Goal: Task Accomplishment & Management: Manage account settings

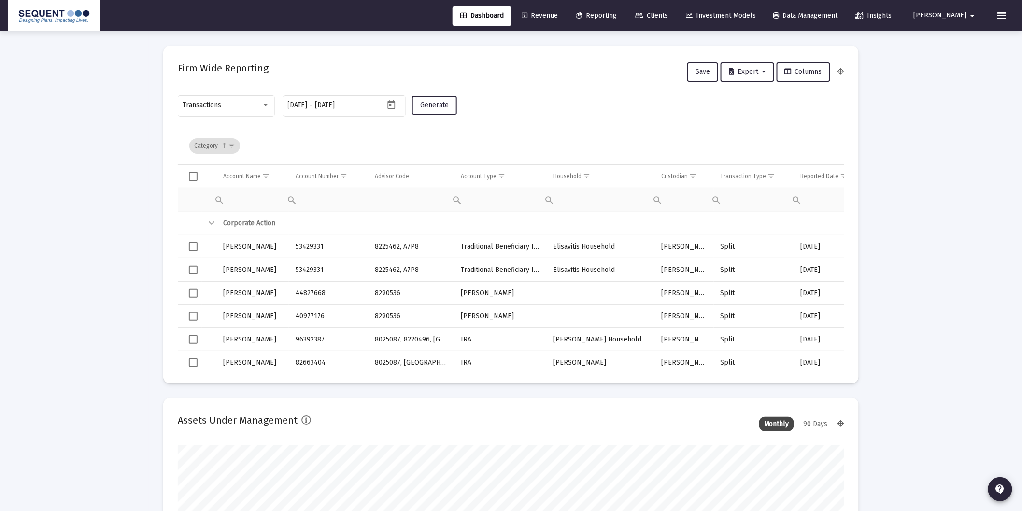
click at [668, 15] on span "Clients" at bounding box center [651, 16] width 33 height 8
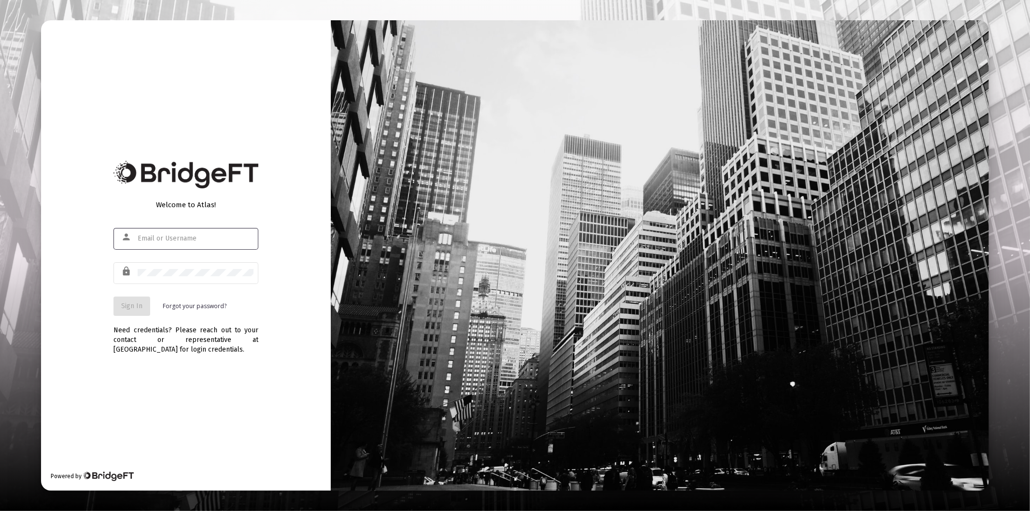
click at [158, 239] on input "text" at bounding box center [196, 239] width 116 height 8
click at [173, 243] on div "a" at bounding box center [196, 239] width 116 height 24
click at [173, 240] on input "a" at bounding box center [196, 239] width 116 height 8
type input "[PERSON_NAME][EMAIL_ADDRESS][DOMAIN_NAME]"
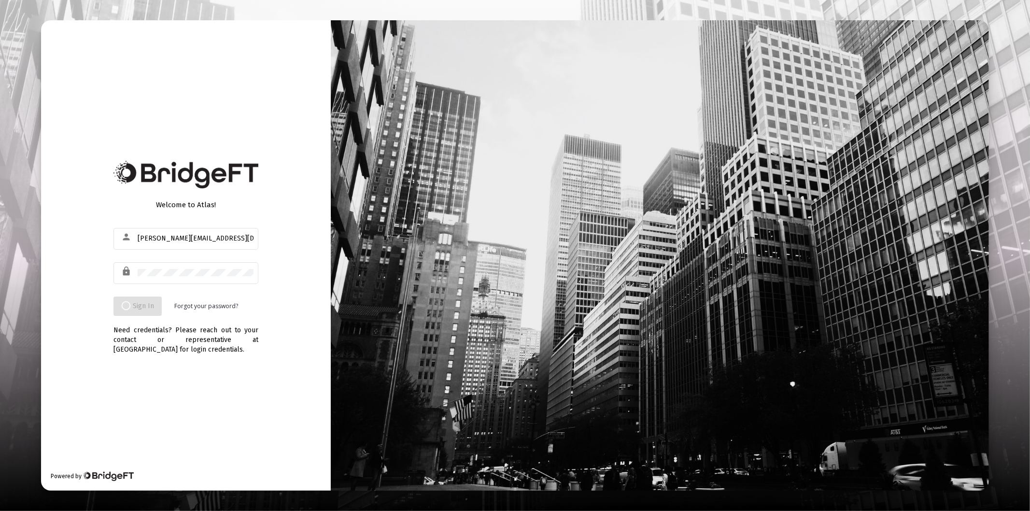
click at [278, 299] on div "Welcome to Atlas! person anthony@sequentplanning.com lock Sign In Forgot your p…" at bounding box center [186, 255] width 290 height 470
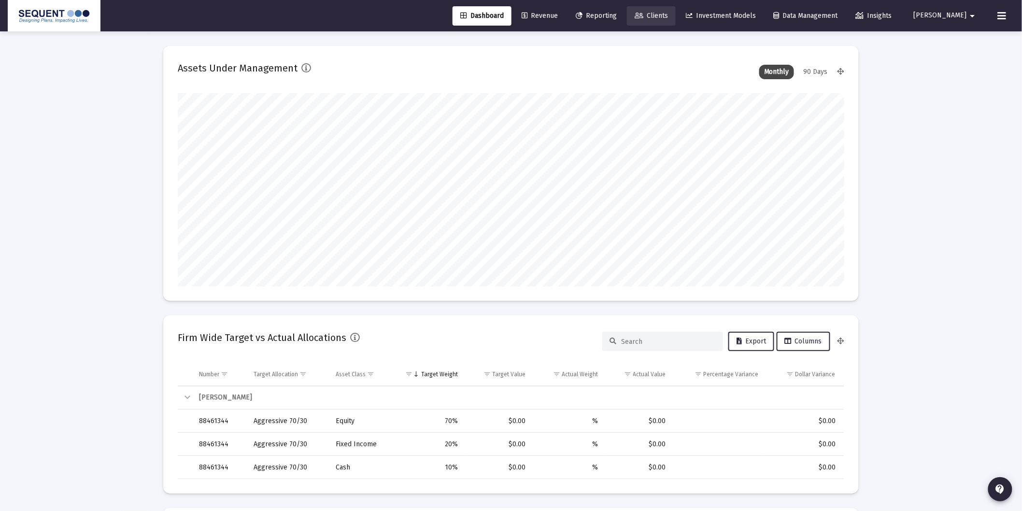
click at [668, 13] on span "Clients" at bounding box center [651, 16] width 33 height 8
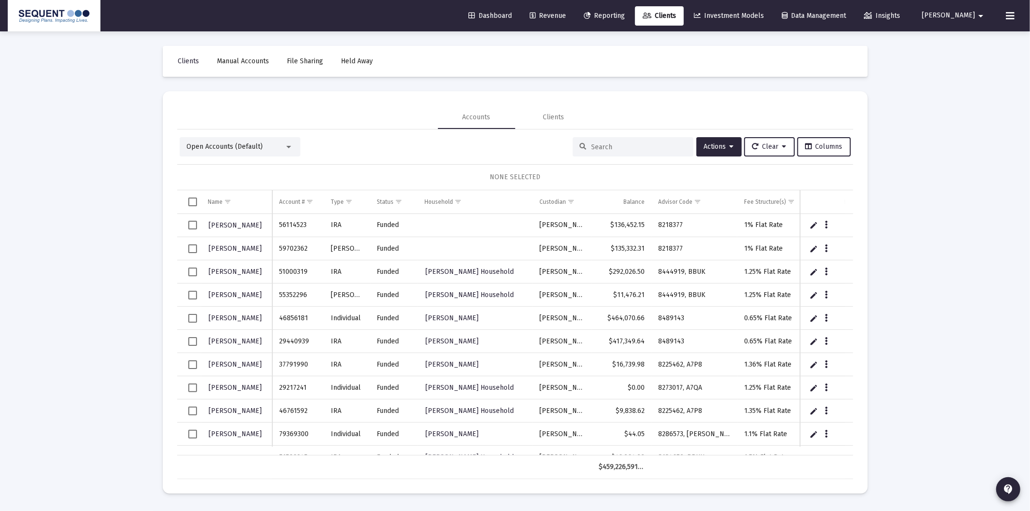
click at [603, 145] on input at bounding box center [639, 147] width 95 height 8
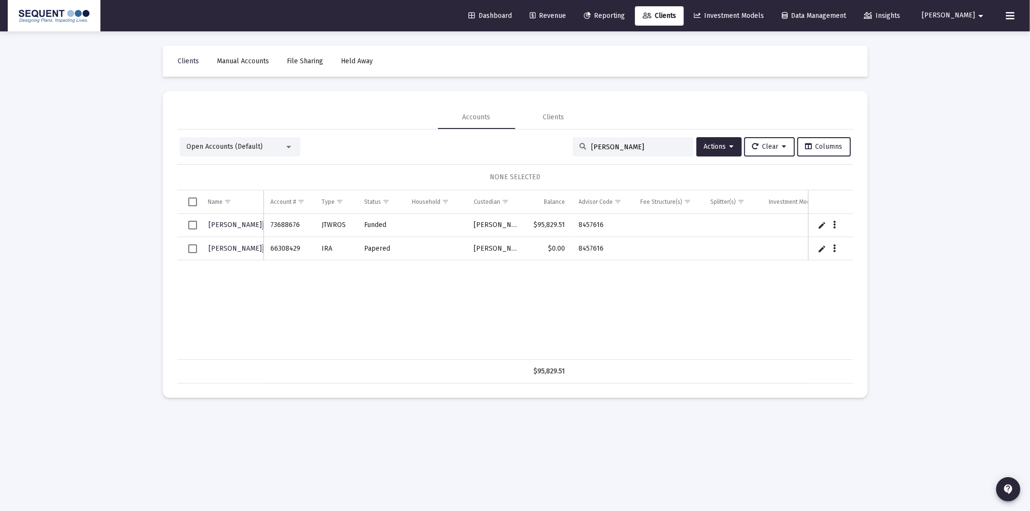
type input "[PERSON_NAME]"
click at [192, 227] on span "Select row" at bounding box center [192, 225] width 9 height 9
click at [834, 226] on icon "Data grid" at bounding box center [834, 225] width 3 height 12
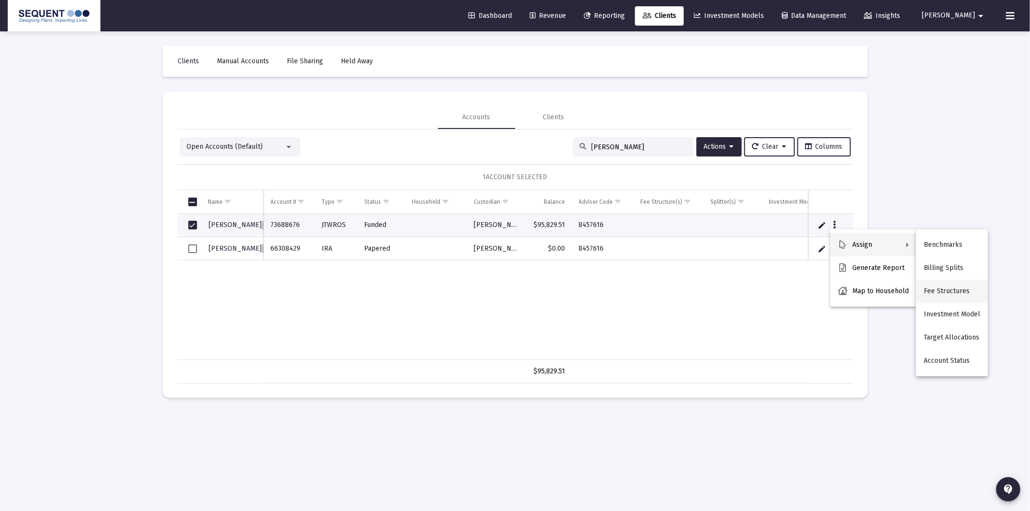
click at [966, 292] on button "Fee Structures" at bounding box center [952, 291] width 72 height 23
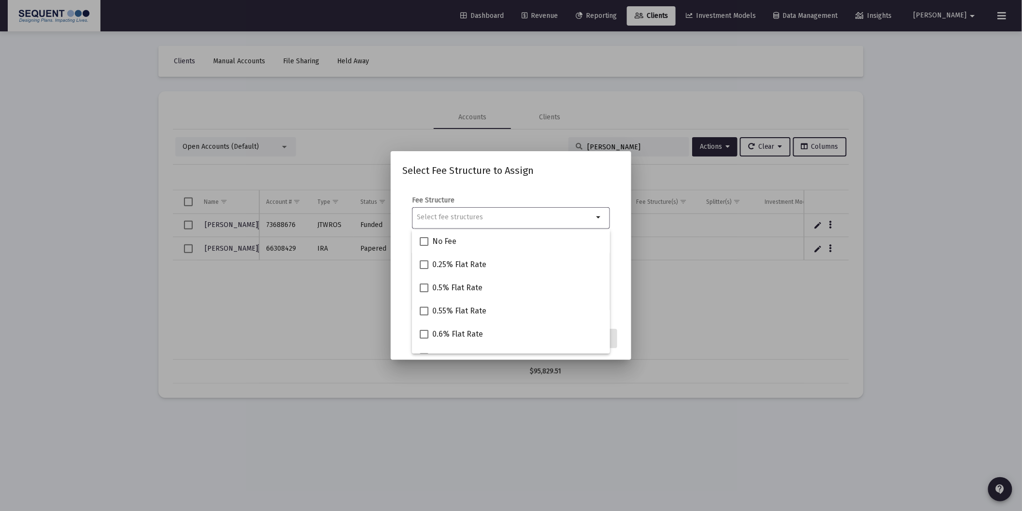
click at [573, 172] on h2 "Select Fee Structure to Assign" at bounding box center [510, 170] width 217 height 15
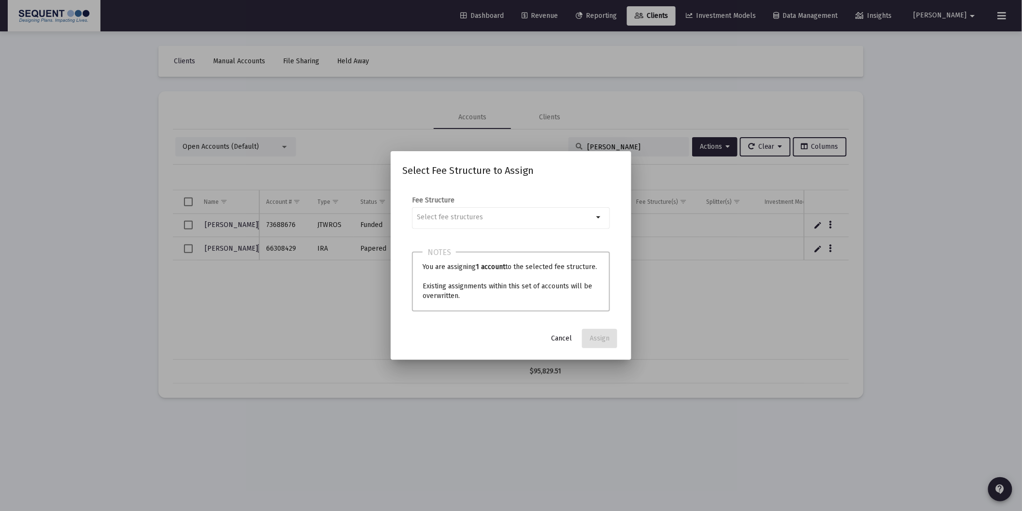
click at [558, 340] on span "Cancel" at bounding box center [561, 338] width 21 height 8
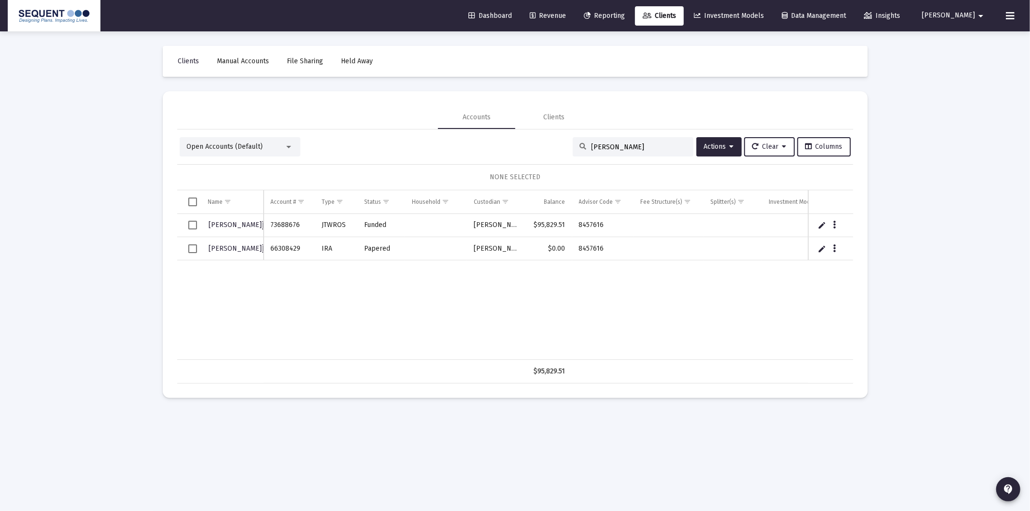
click at [974, 17] on span "[PERSON_NAME]" at bounding box center [948, 16] width 53 height 8
click at [948, 235] on div at bounding box center [515, 255] width 1030 height 511
click at [969, 12] on span "[PERSON_NAME]" at bounding box center [948, 16] width 53 height 8
click at [981, 39] on span "Settings" at bounding box center [974, 40] width 28 height 23
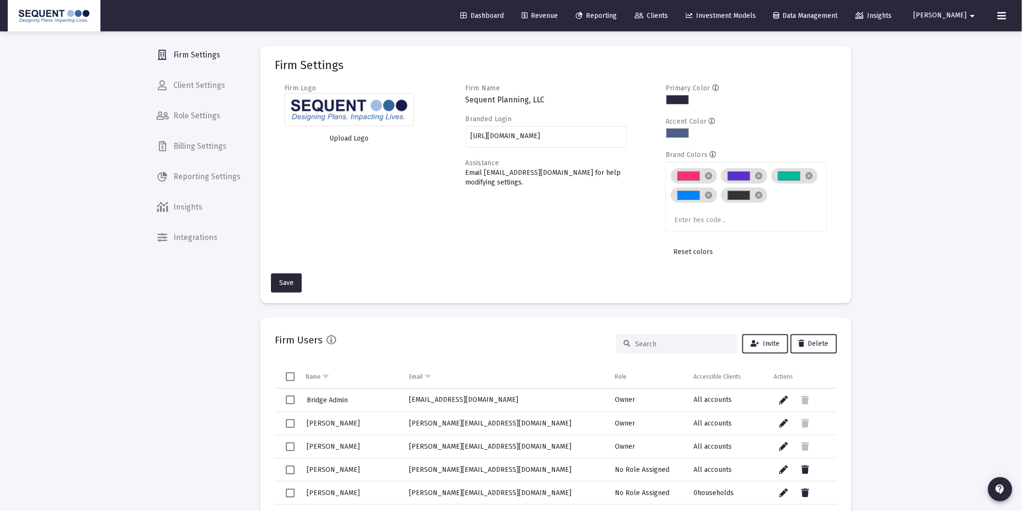
click at [208, 143] on span "Billing Settings" at bounding box center [199, 146] width 100 height 23
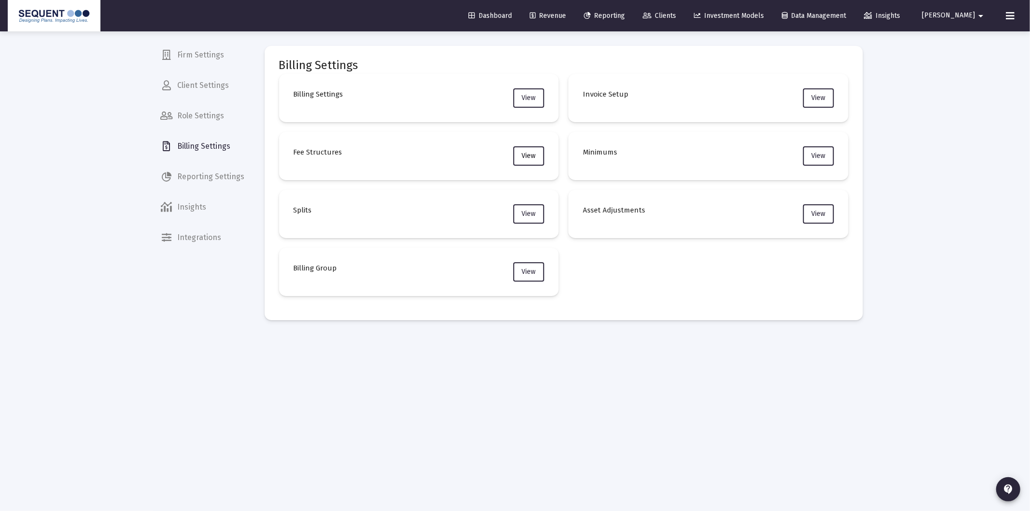
click at [532, 153] on span "View" at bounding box center [529, 156] width 14 height 8
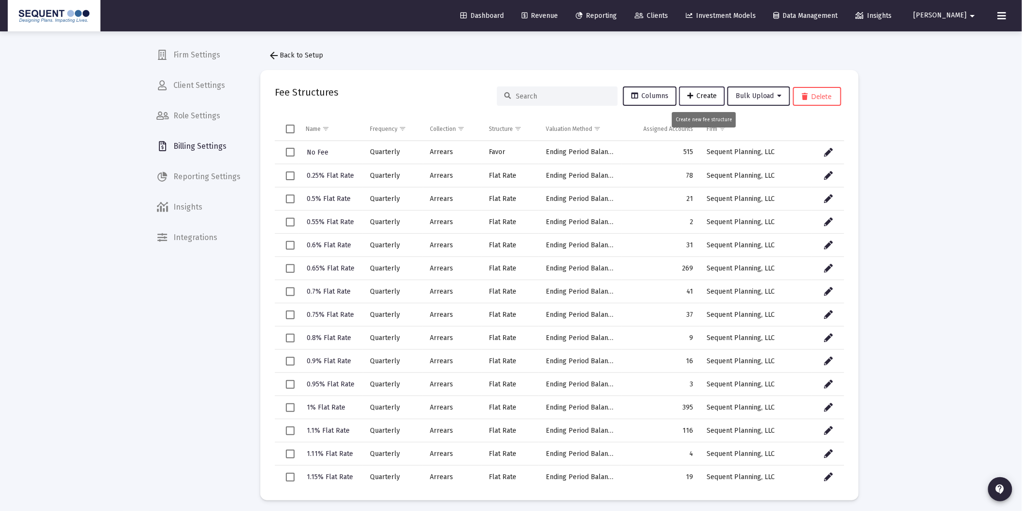
click at [717, 97] on span "Create" at bounding box center [701, 96] width 29 height 8
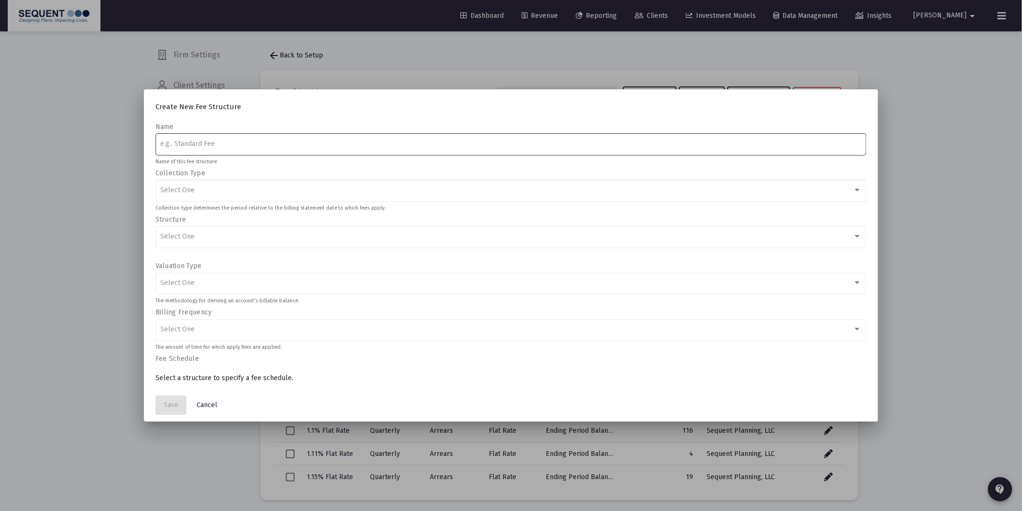
click at [191, 134] on div at bounding box center [510, 144] width 701 height 24
type input "S"
type input "SWVXX"
click at [184, 192] on span "Select One" at bounding box center [177, 190] width 34 height 8
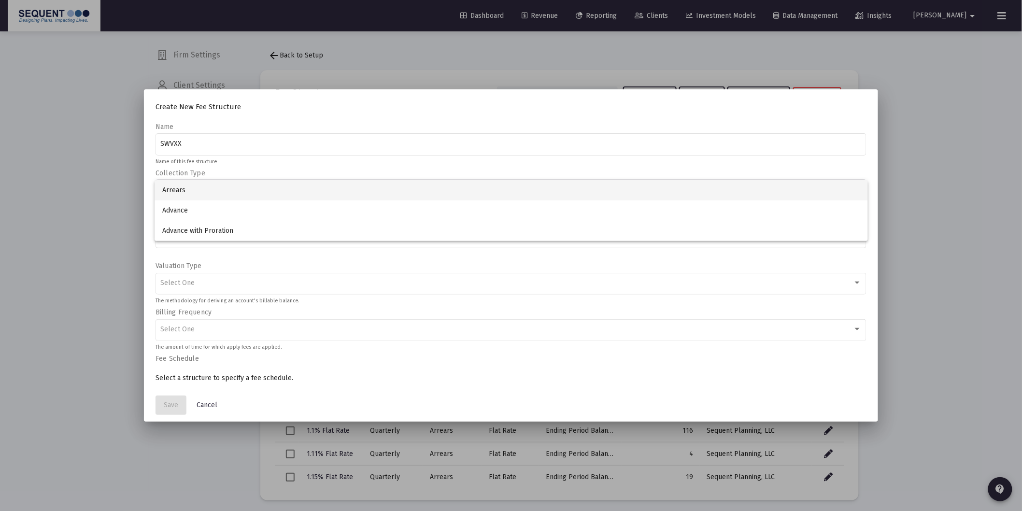
click at [152, 161] on div at bounding box center [511, 255] width 1022 height 511
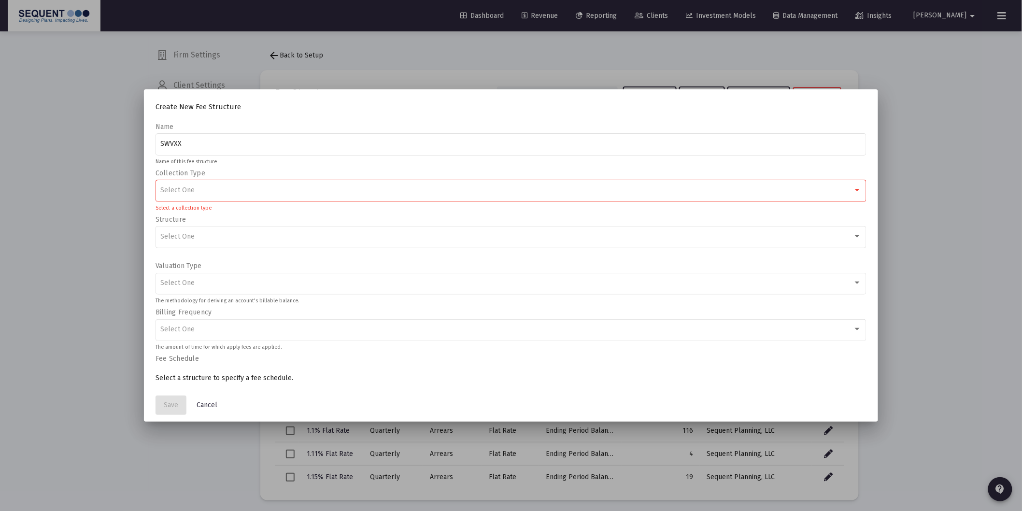
click at [245, 196] on div "Select One" at bounding box center [510, 190] width 701 height 24
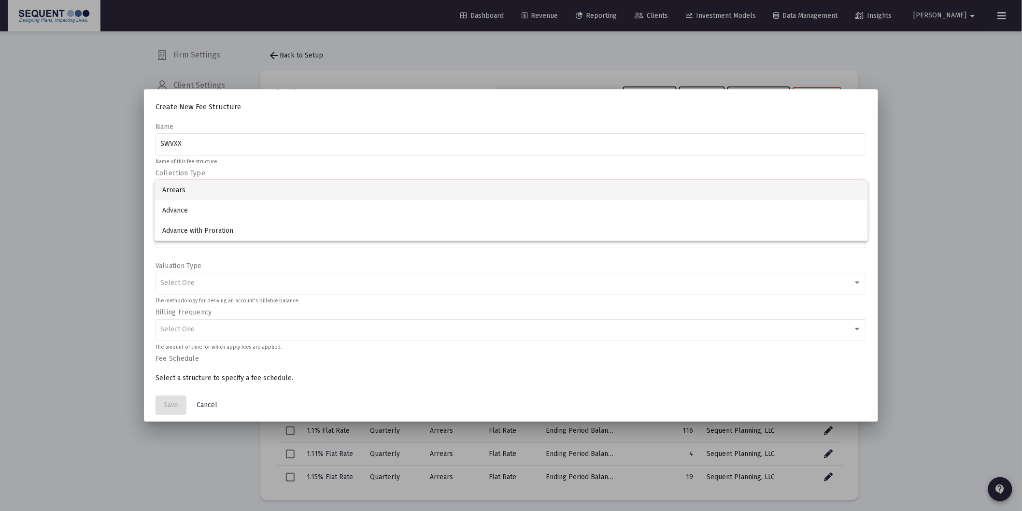
click at [143, 179] on div at bounding box center [511, 255] width 1022 height 511
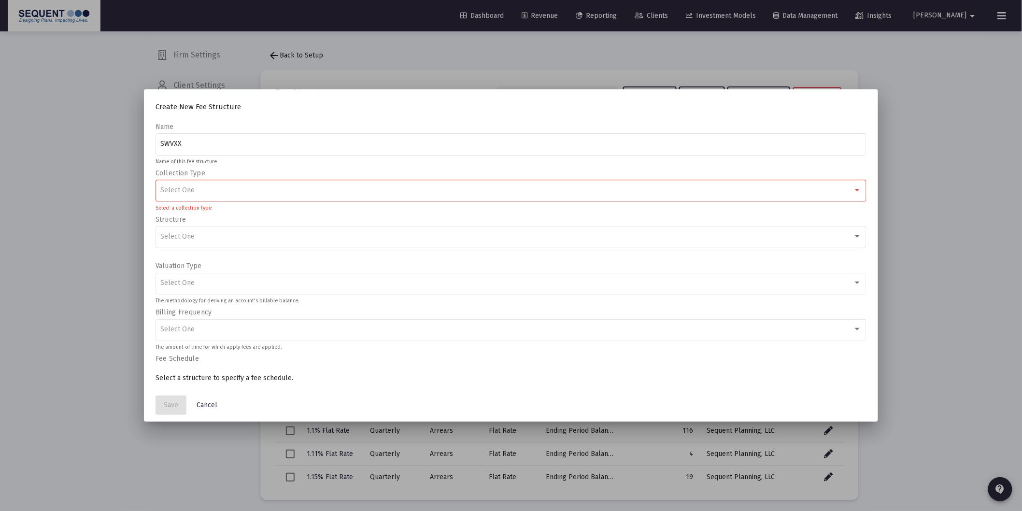
click at [201, 194] on div "Select One" at bounding box center [510, 190] width 701 height 24
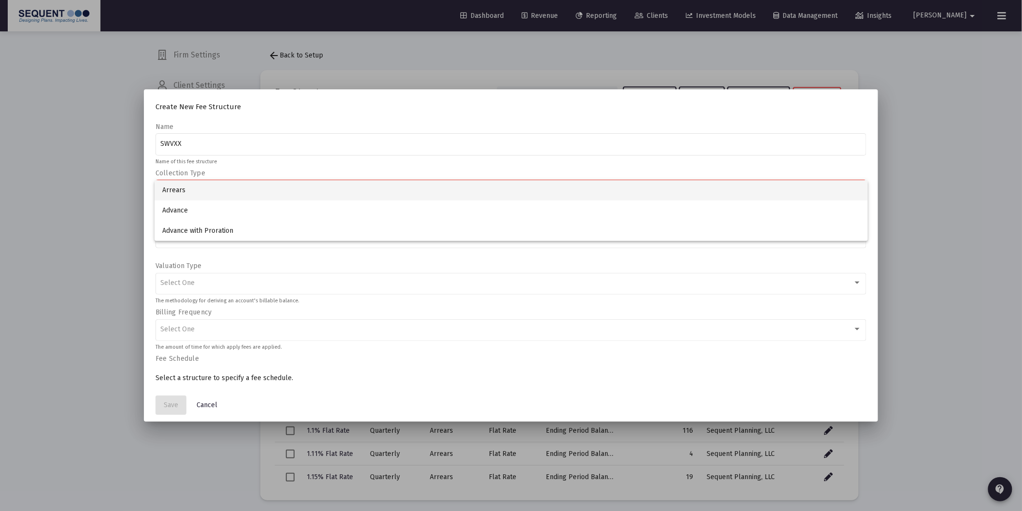
click at [208, 169] on div at bounding box center [511, 255] width 1022 height 511
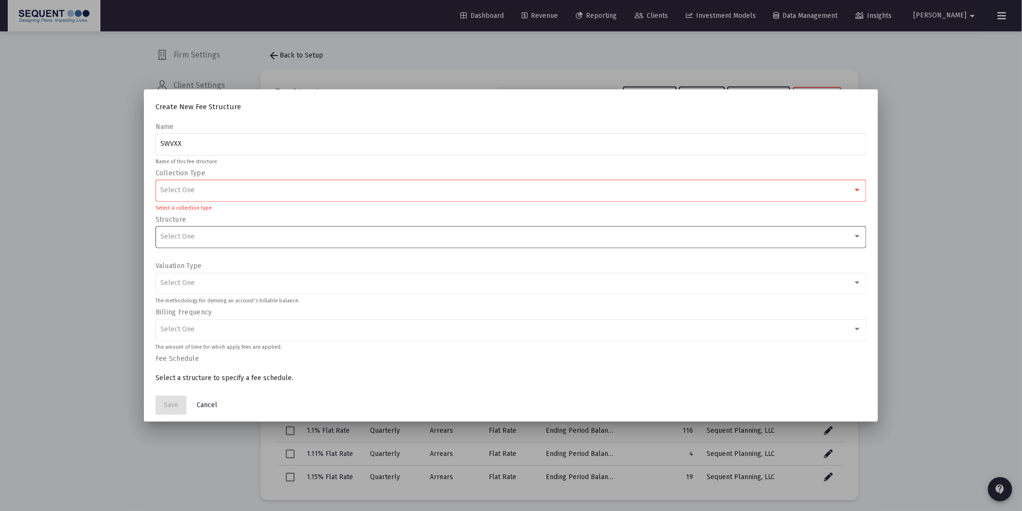
click at [212, 235] on div "Select One" at bounding box center [506, 237] width 693 height 8
click at [192, 228] on span "Flat Rate" at bounding box center [511, 237] width 698 height 20
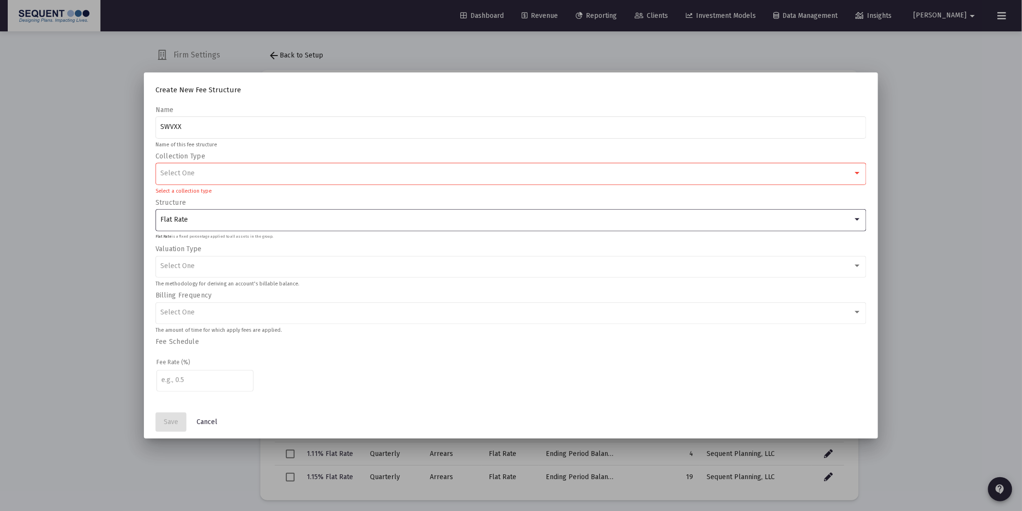
click at [203, 184] on div "Select One" at bounding box center [510, 173] width 701 height 24
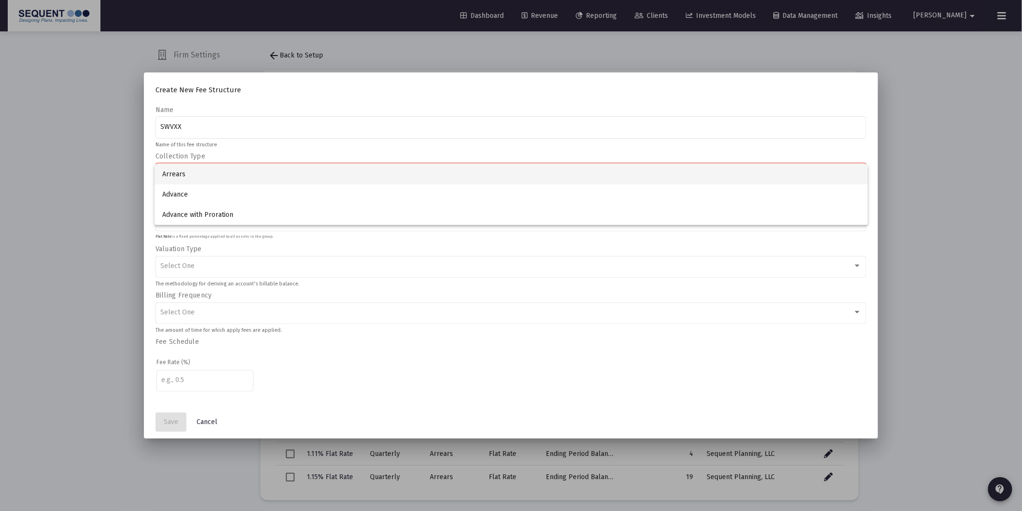
click at [193, 172] on span "Arrears" at bounding box center [511, 174] width 698 height 20
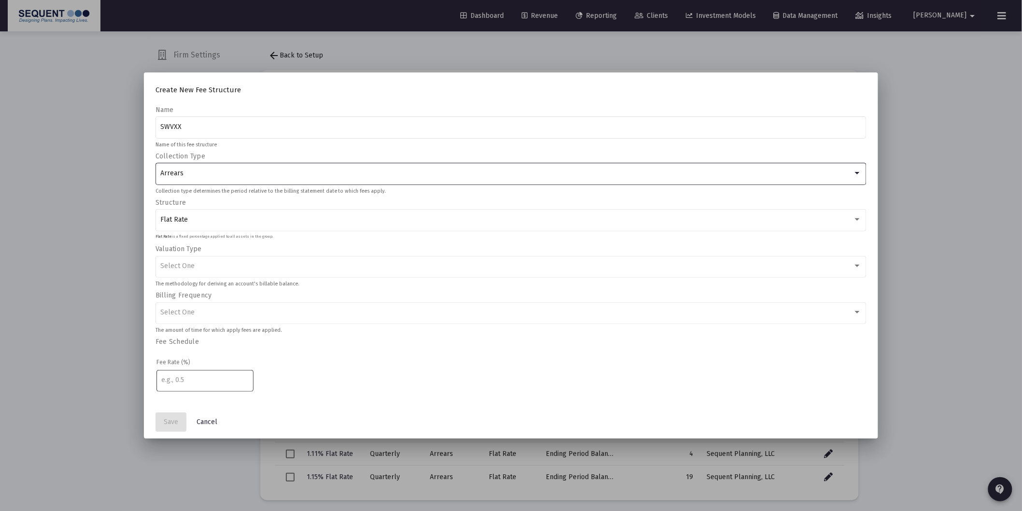
click at [210, 387] on div at bounding box center [204, 380] width 87 height 24
type input "0.00"
click at [357, 377] on td "0.00" at bounding box center [512, 386] width 710 height 37
click at [322, 390] on td "0.00" at bounding box center [512, 386] width 710 height 37
click at [200, 264] on div "Select One" at bounding box center [506, 266] width 693 height 8
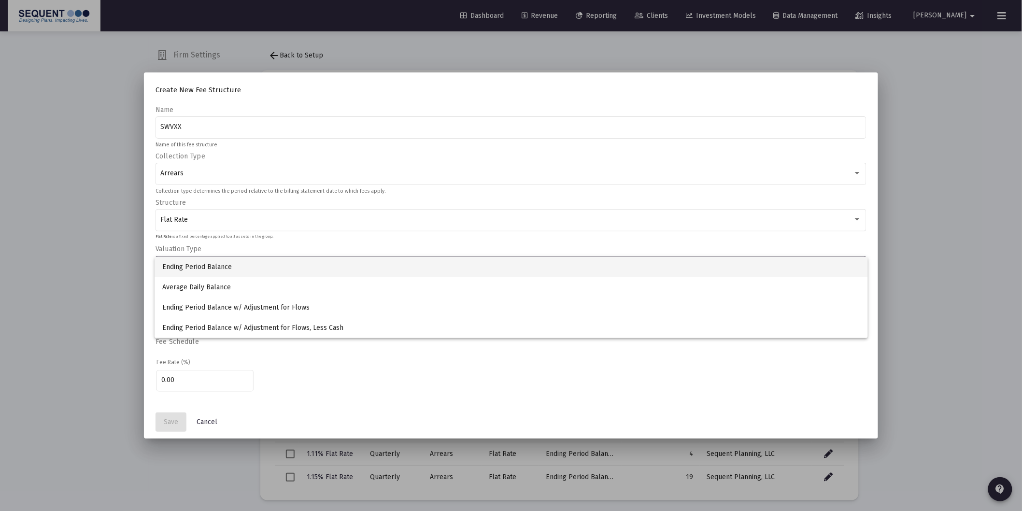
click at [225, 267] on span "Ending Period Balance" at bounding box center [511, 267] width 698 height 20
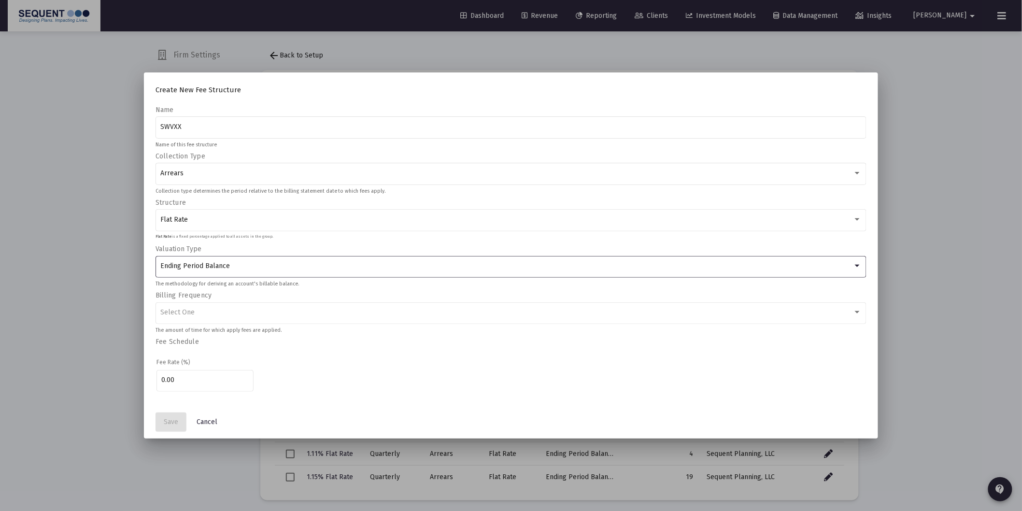
click at [434, 337] on form "Name SWVXX Name of this fee structure Collection Type Arrears Collection type d…" at bounding box center [512, 255] width 712 height 300
click at [431, 319] on div "Select One" at bounding box center [510, 312] width 701 height 24
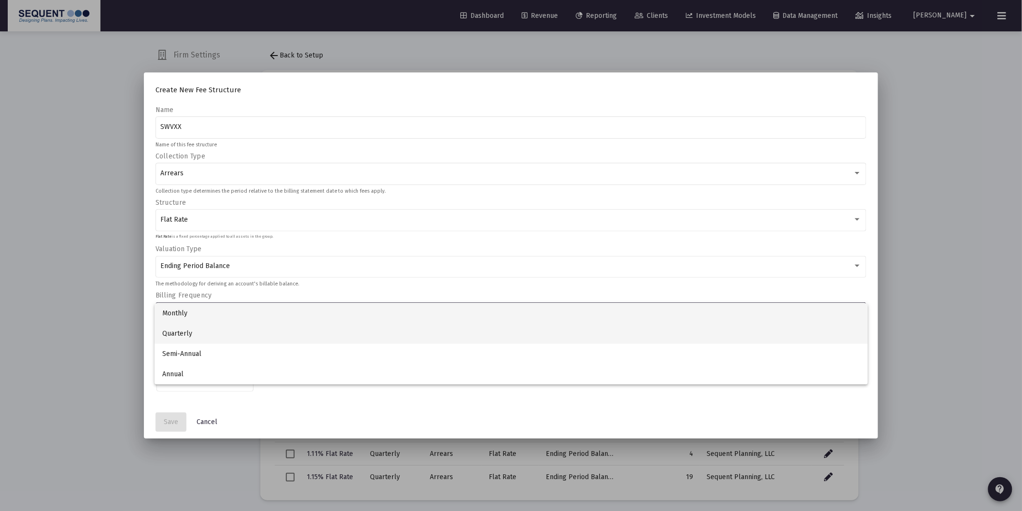
click at [201, 330] on span "Quarterly" at bounding box center [511, 334] width 698 height 20
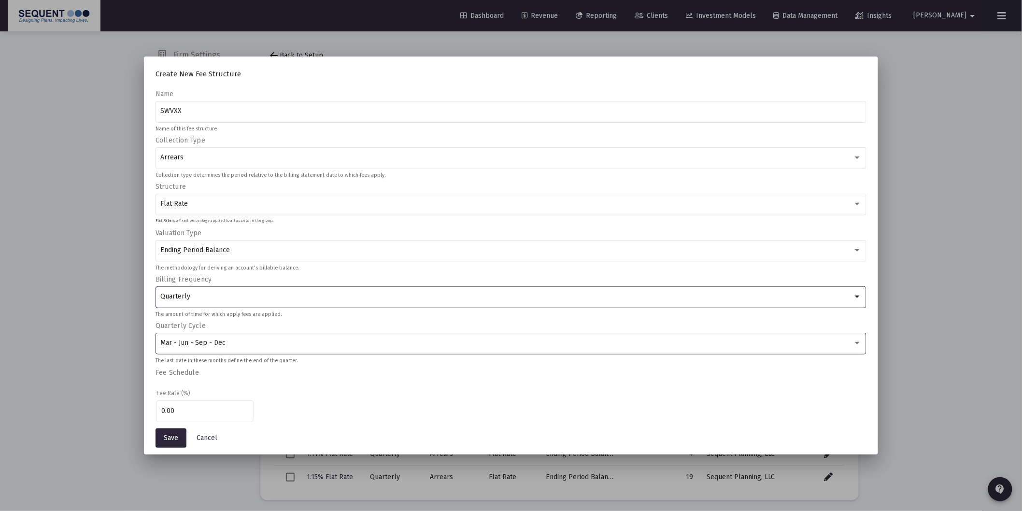
click at [286, 351] on div "Mar - Jun - Sep - Dec" at bounding box center [510, 343] width 701 height 24
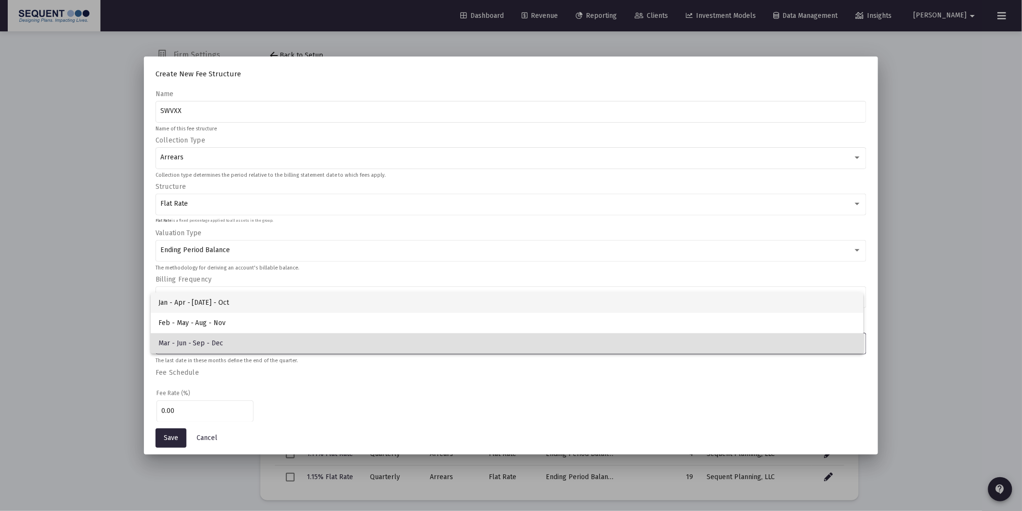
click at [226, 300] on span "Jan - Apr - [DATE] - Oct" at bounding box center [507, 303] width 698 height 20
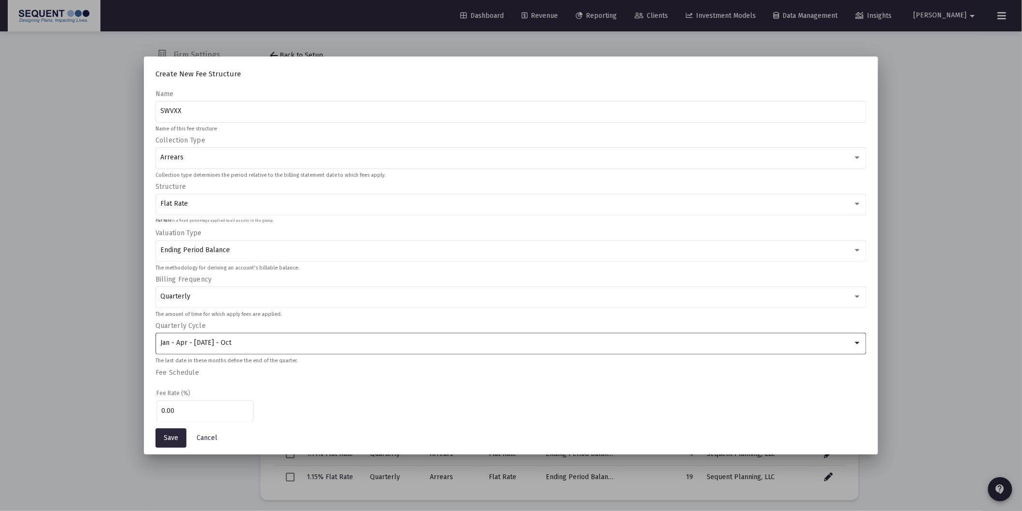
click at [332, 396] on th "Fee Rate (%)" at bounding box center [512, 393] width 710 height 10
click at [238, 311] on div "Quarterly The amount of time for which apply fees are applied." at bounding box center [512, 301] width 712 height 31
click at [212, 350] on div "Jan - Apr - [DATE] - Oct" at bounding box center [510, 343] width 701 height 24
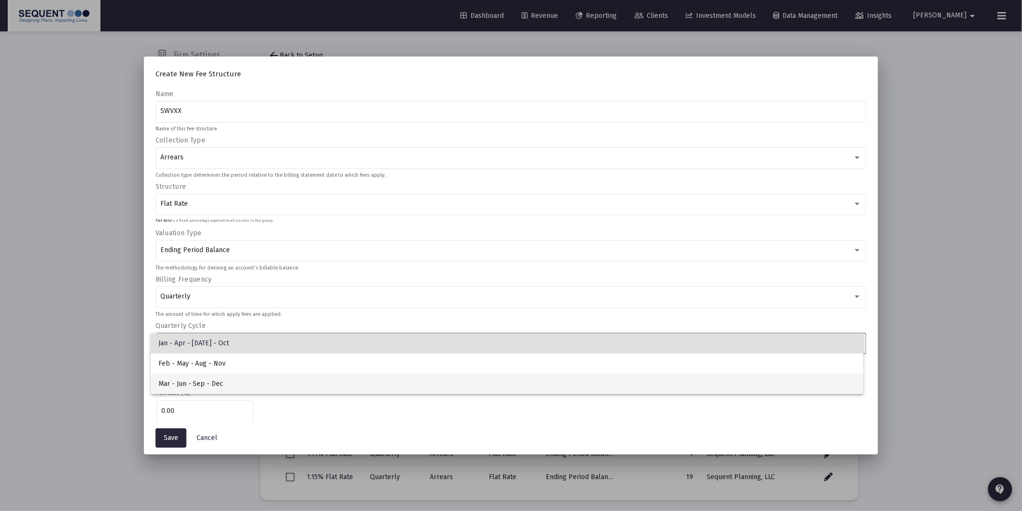
click at [226, 384] on span "Mar - Jun - Sep - Dec" at bounding box center [507, 384] width 698 height 20
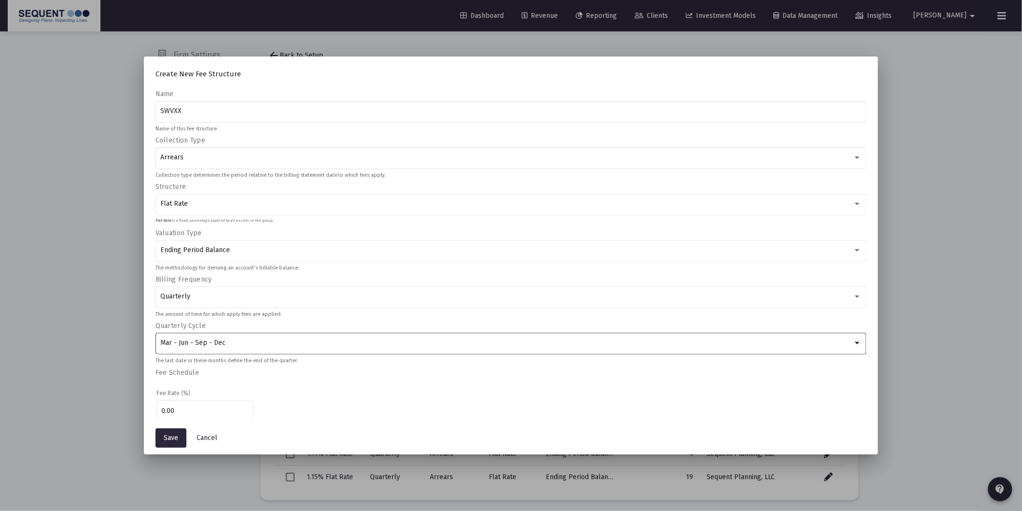
click at [329, 391] on th "Fee Rate (%)" at bounding box center [512, 393] width 710 height 10
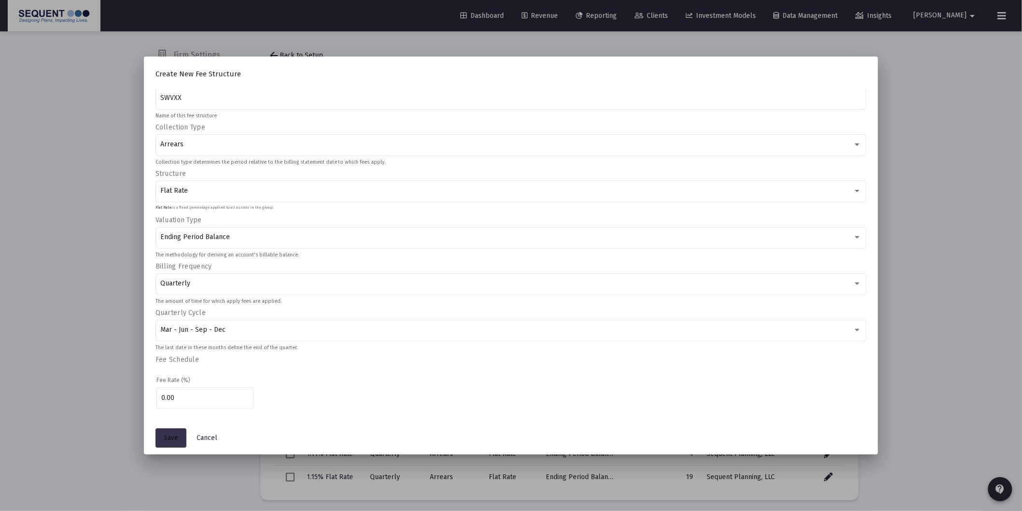
click at [169, 436] on span "Save" at bounding box center [171, 438] width 14 height 8
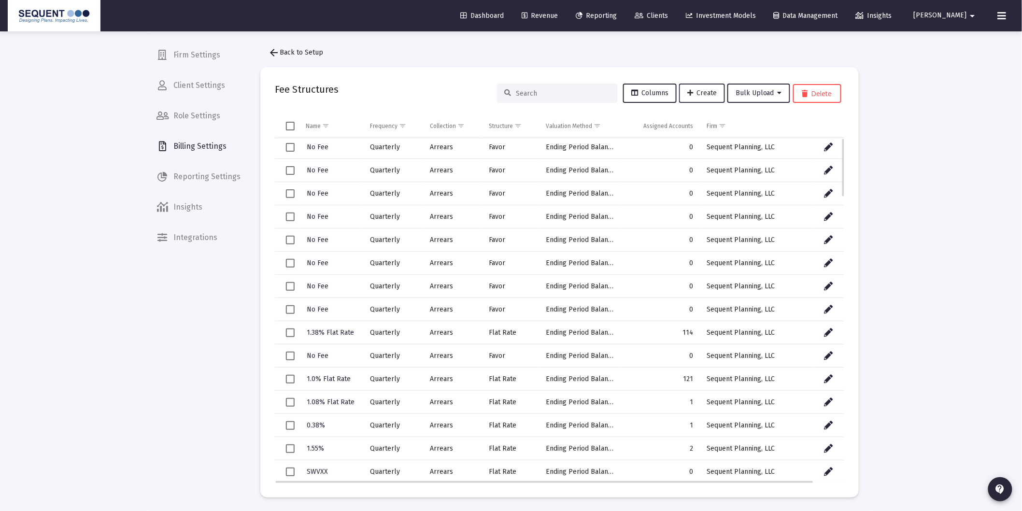
scroll to position [0, 0]
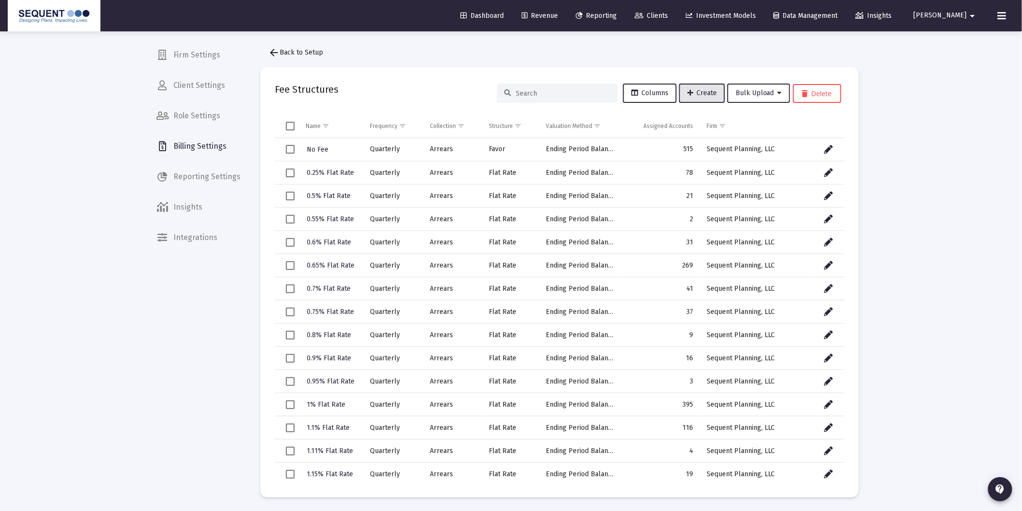
click at [676, 10] on link "Clients" at bounding box center [651, 15] width 49 height 19
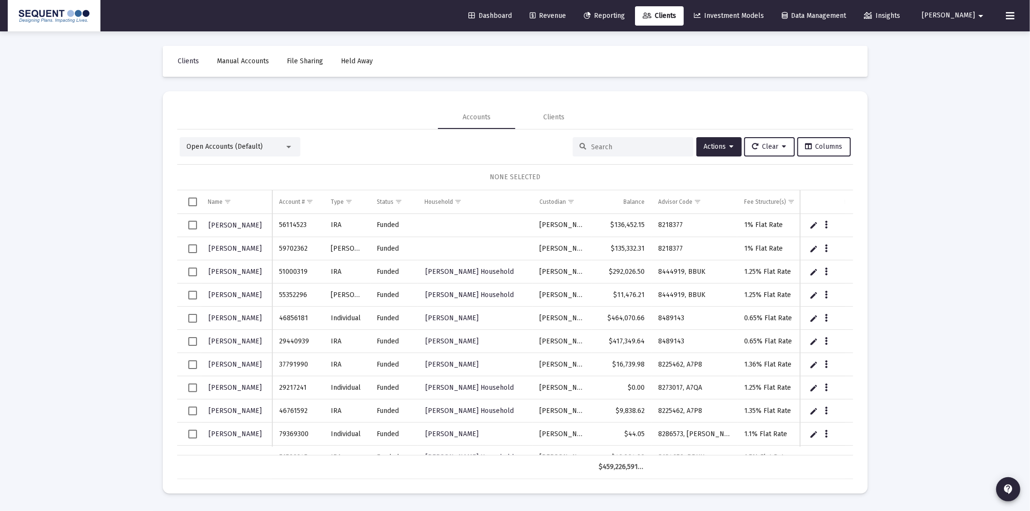
click at [624, 141] on div at bounding box center [633, 146] width 121 height 19
click at [618, 145] on input at bounding box center [639, 147] width 95 height 8
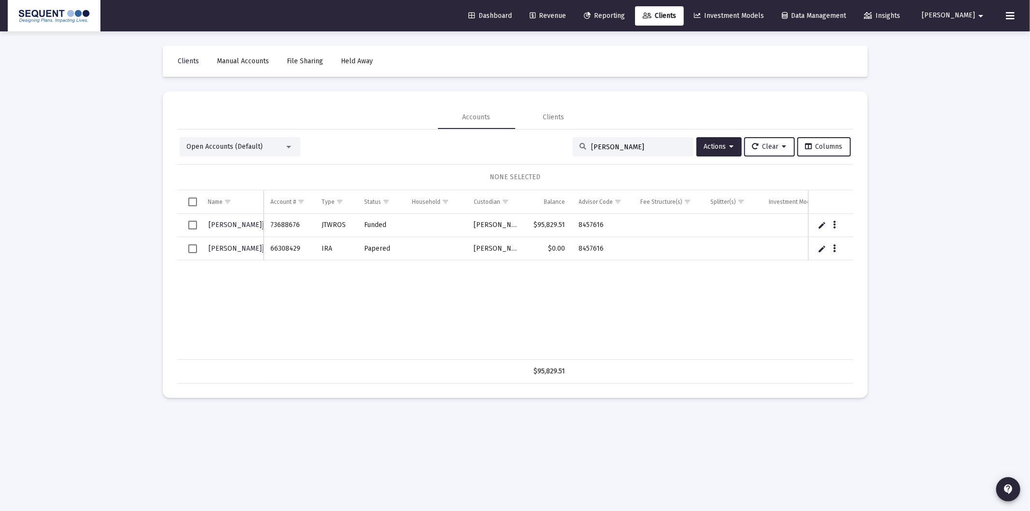
type input "[PERSON_NAME]"
click at [194, 228] on span "Select row" at bounding box center [192, 225] width 9 height 9
click at [837, 228] on button "Data grid" at bounding box center [834, 225] width 9 height 9
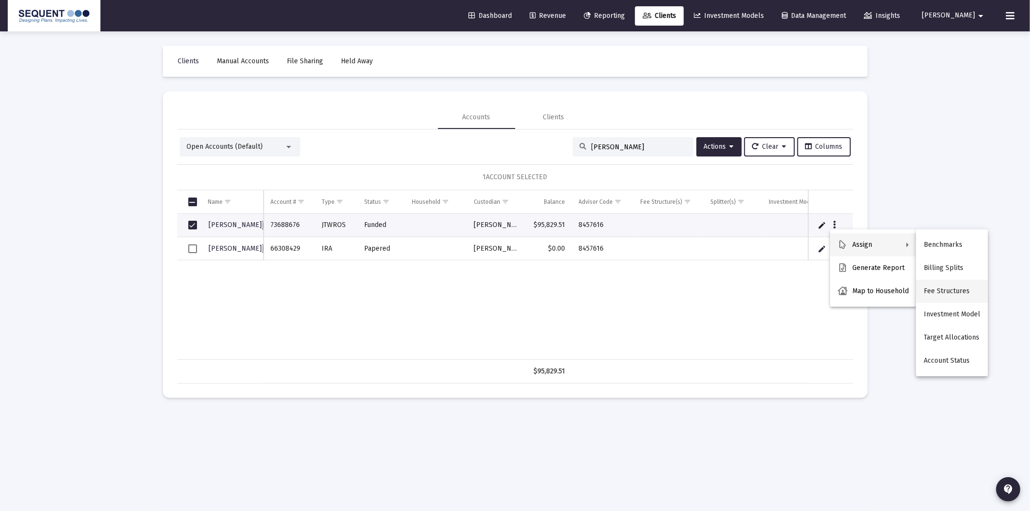
click at [947, 297] on button "Fee Structures" at bounding box center [952, 291] width 72 height 23
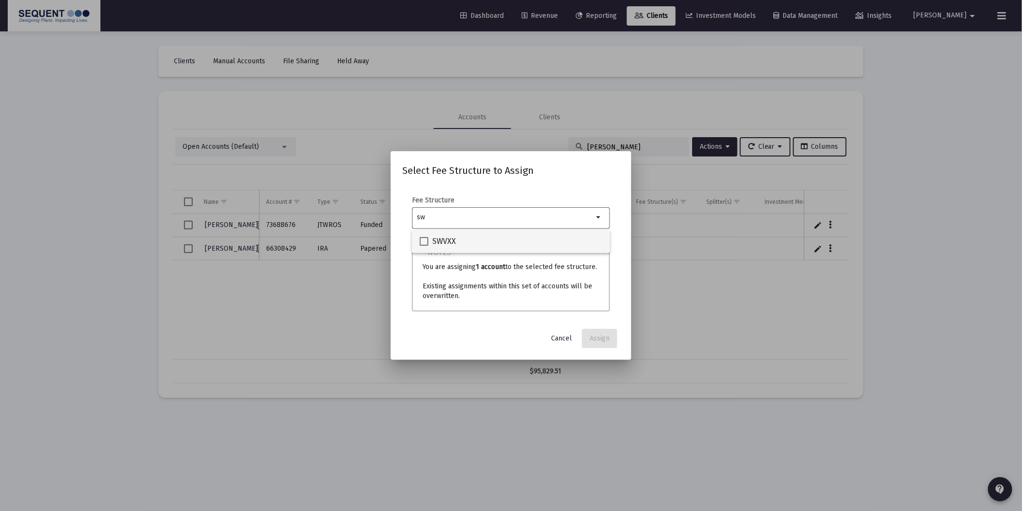
type input "sw"
click at [455, 243] on div "SWVXX" at bounding box center [511, 241] width 183 height 23
checkbox input "true"
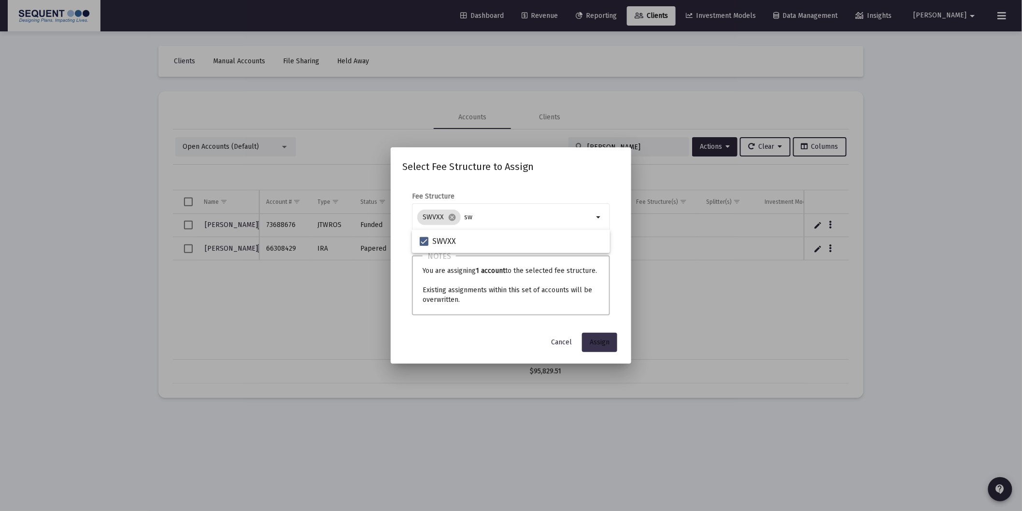
click at [597, 337] on button "Assign" at bounding box center [599, 342] width 35 height 19
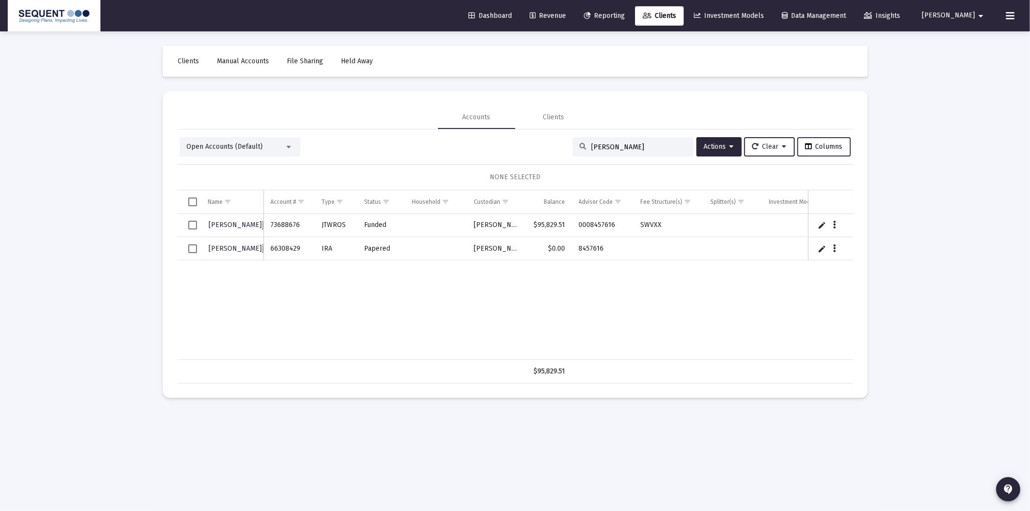
click at [836, 149] on span "Columns" at bounding box center [824, 146] width 37 height 8
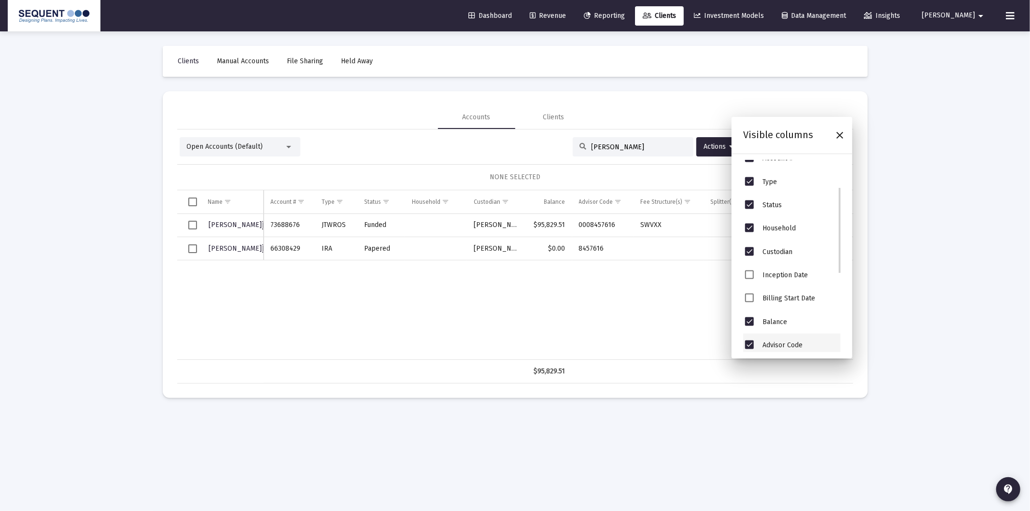
scroll to position [232, 0]
click at [790, 269] on span "Billing Group" at bounding box center [783, 270] width 41 height 8
click at [750, 271] on span "Billing Group" at bounding box center [749, 270] width 9 height 9
click at [882, 245] on div "Loading... Clients Manual Accounts File Sharing Held Away Accounts Clients Open…" at bounding box center [515, 255] width 1030 height 511
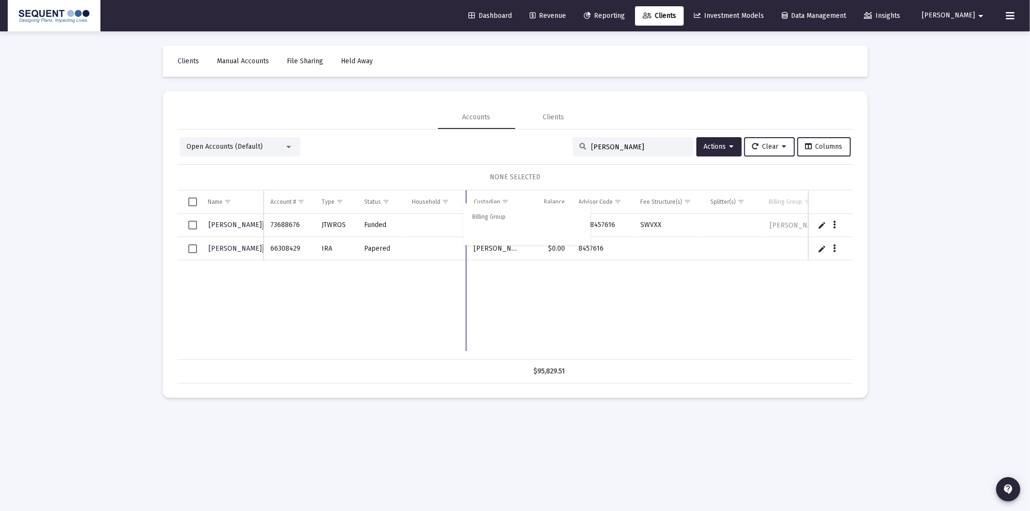
drag, startPoint x: 790, startPoint y: 200, endPoint x: 491, endPoint y: 213, distance: 299.8
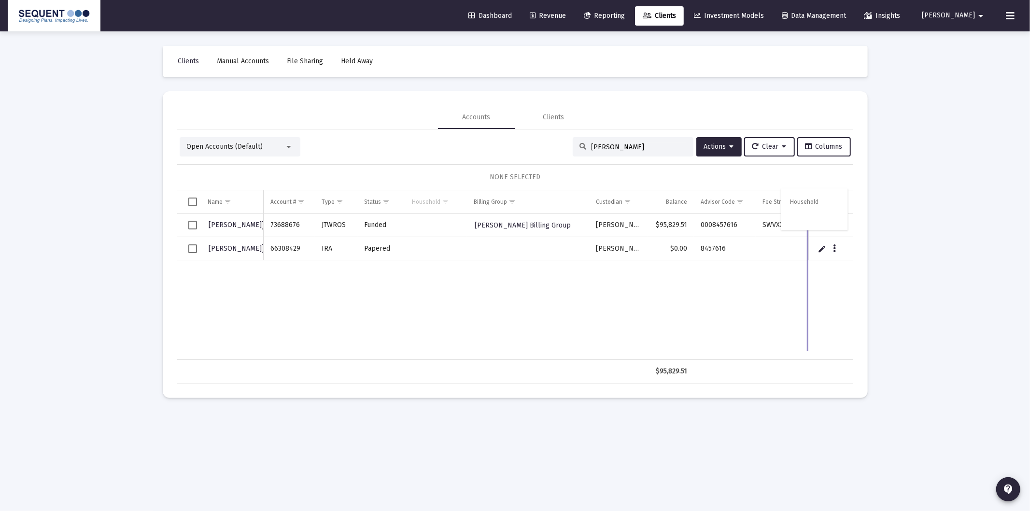
drag, startPoint x: 432, startPoint y: 205, endPoint x: 807, endPoint y: 203, distance: 375.3
drag, startPoint x: 555, startPoint y: 202, endPoint x: 831, endPoint y: 203, distance: 275.3
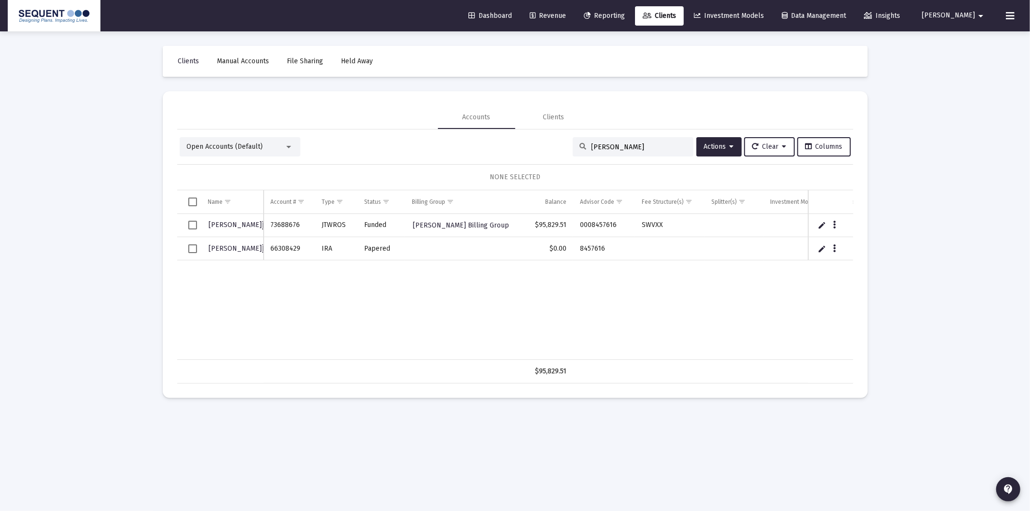
click at [686, 335] on div "[PERSON_NAME] 73688676 JTWROS Funded [PERSON_NAME] Billing Group $95,829.51 000…" at bounding box center [591, 287] width 829 height 146
click at [633, 142] on div "[PERSON_NAME]" at bounding box center [633, 146] width 121 height 19
click at [624, 149] on input "[PERSON_NAME]" at bounding box center [639, 147] width 95 height 8
paste input "48775712"
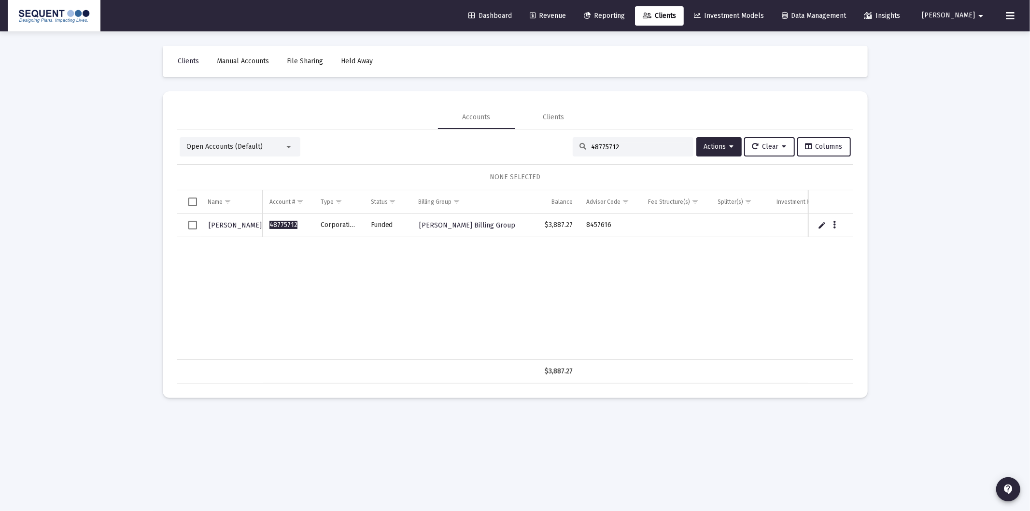
type input "48775712"
